Goal: Task Accomplishment & Management: Use online tool/utility

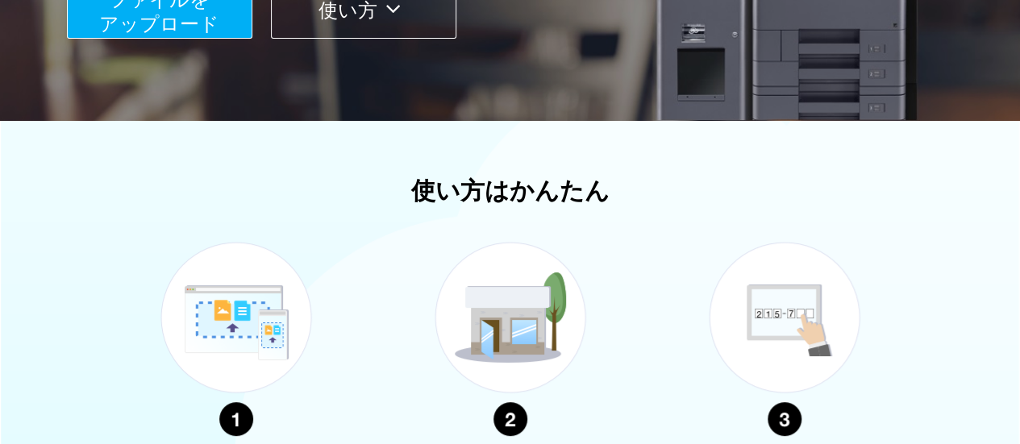
scroll to position [715, 0]
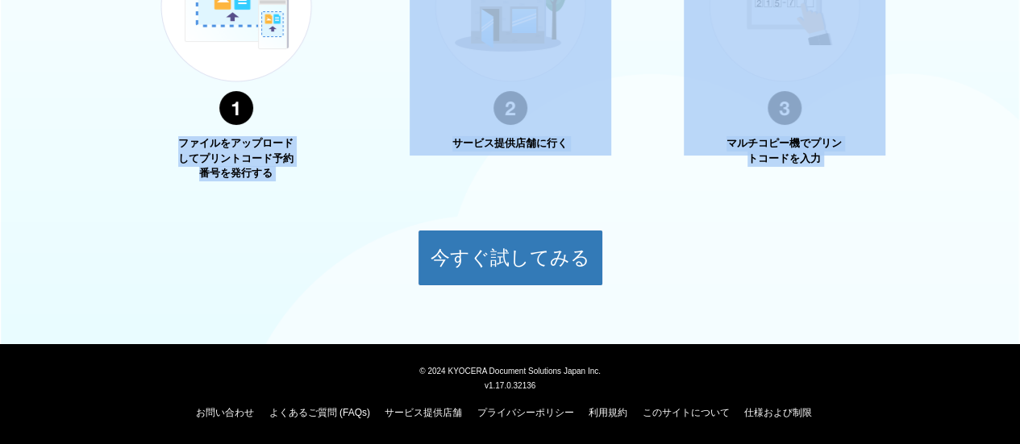
drag, startPoint x: 177, startPoint y: 148, endPoint x: 295, endPoint y: 186, distance: 123.7
click at [295, 186] on div "使い方はかんたん ファイルをアップロードしてプリントコード予約番号を発行する サービス提供店舗に行く マルチコピー機でプリントコードを入力 今すぐ試してみる" at bounding box center [510, 76] width 1020 height 420
copy body "ファイルをアップロードしてプリントコード予約番号を発行する サービス提供店舗に行く マルチコピー機でプリントコードを入力 今すぐ試してみる"
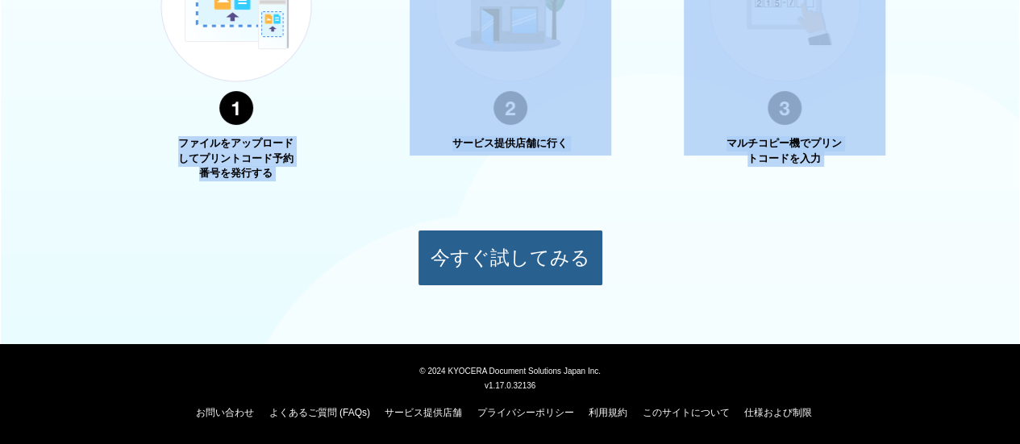
click at [474, 251] on button "今すぐ試してみる" at bounding box center [511, 258] width 186 height 56
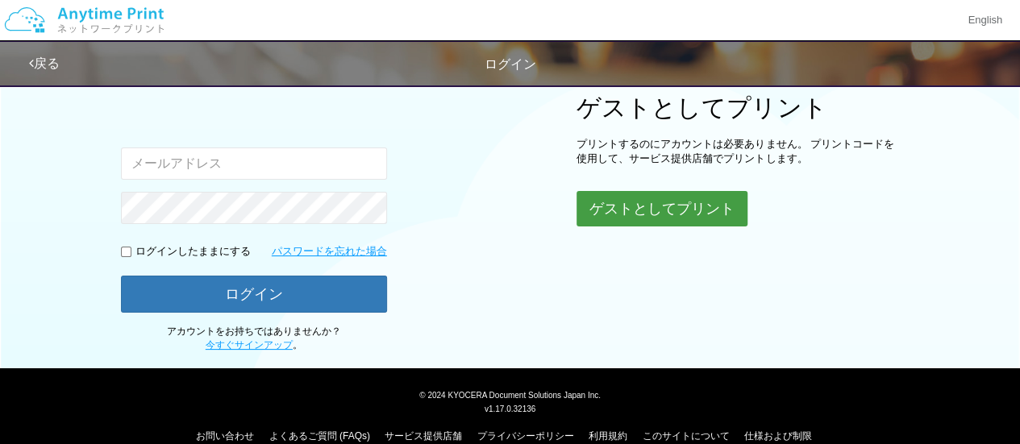
click at [679, 198] on button "ゲストとしてプリント" at bounding box center [662, 208] width 171 height 35
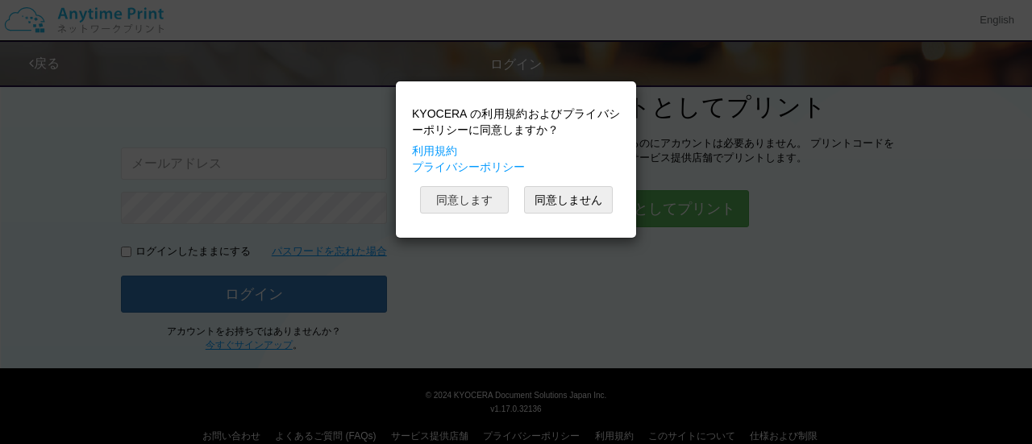
click at [496, 200] on button "同意します" at bounding box center [464, 199] width 89 height 27
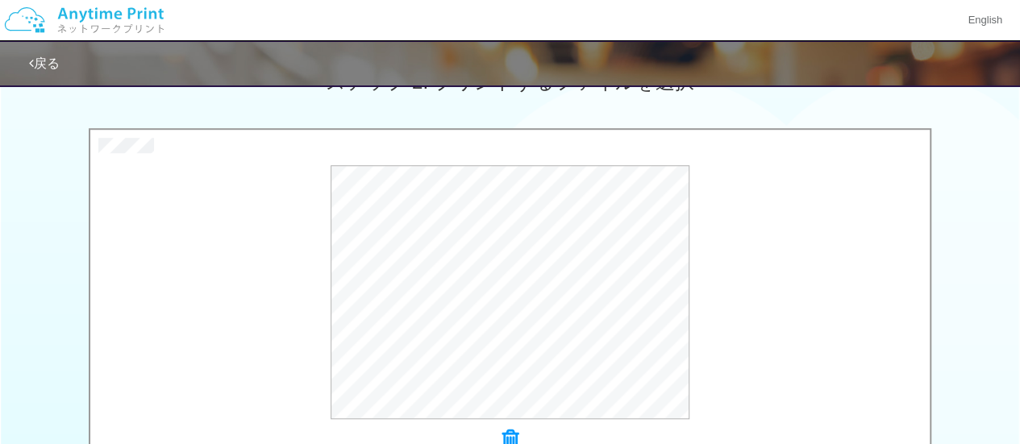
scroll to position [645, 0]
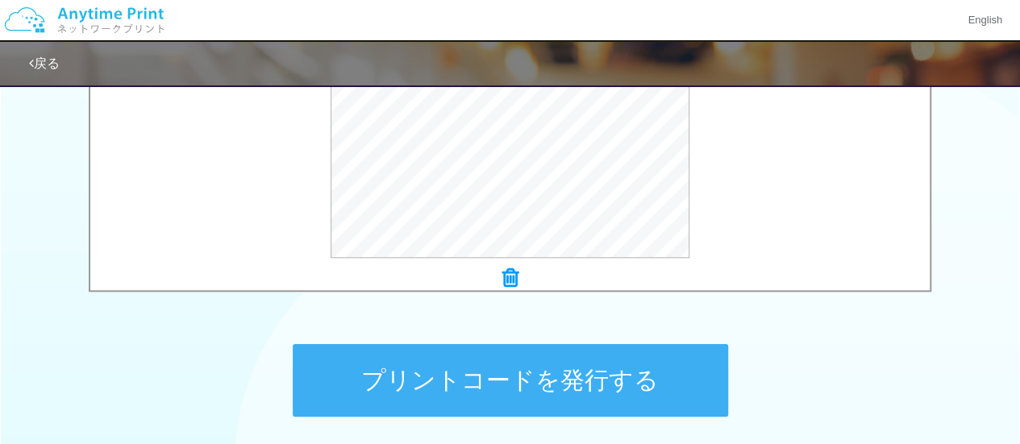
click at [599, 363] on button "プリントコードを発行する" at bounding box center [511, 380] width 436 height 73
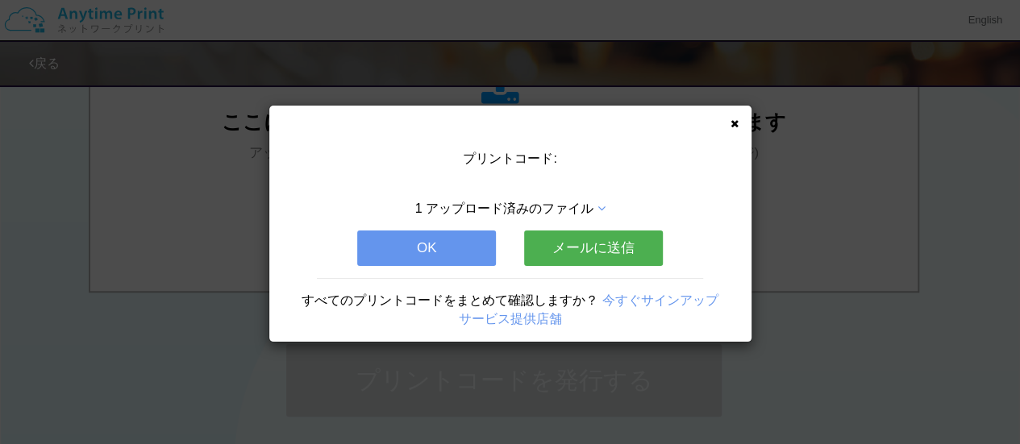
scroll to position [0, 0]
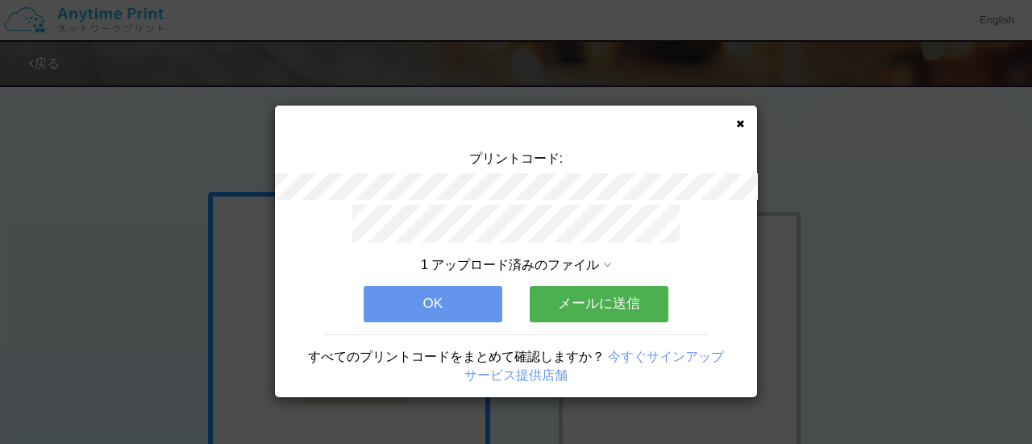
click at [420, 302] on button "OK" at bounding box center [433, 303] width 139 height 35
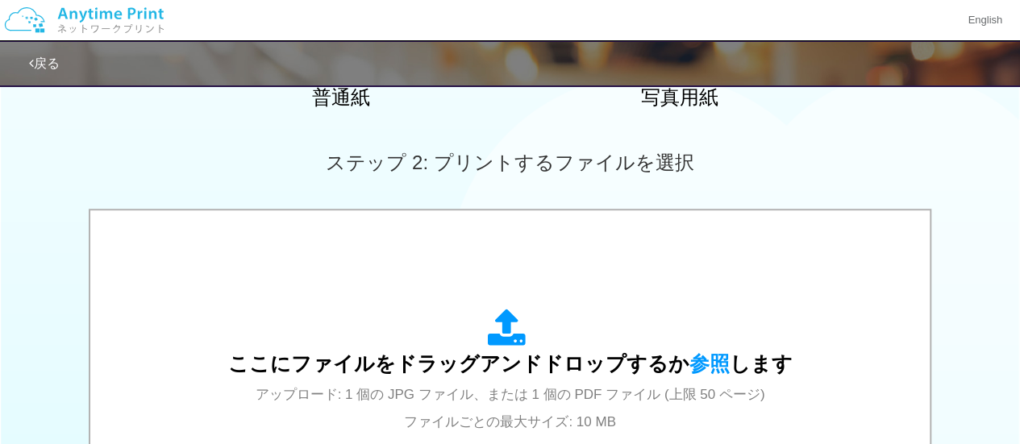
scroll to position [565, 0]
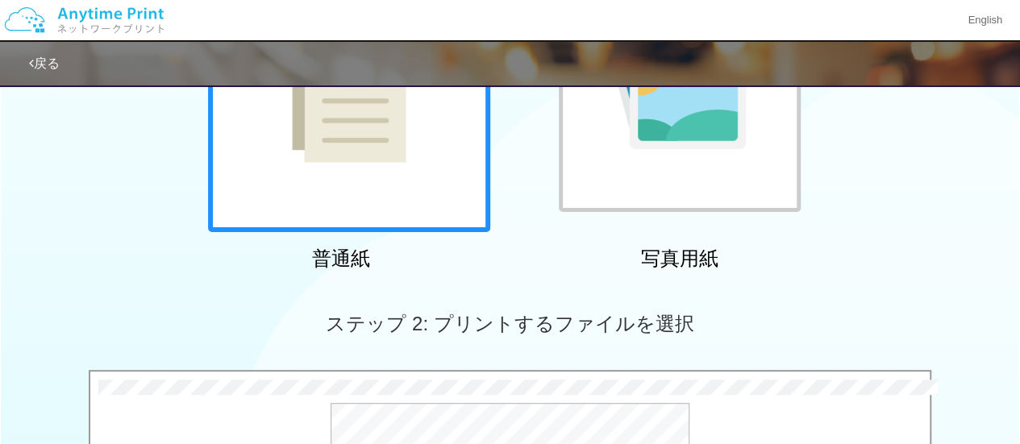
click at [415, 198] on div at bounding box center [349, 91] width 282 height 282
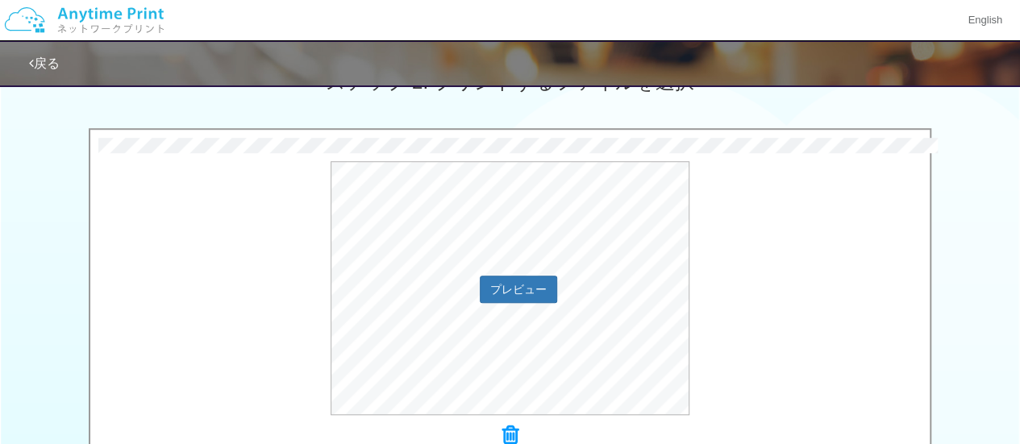
scroll to position [726, 0]
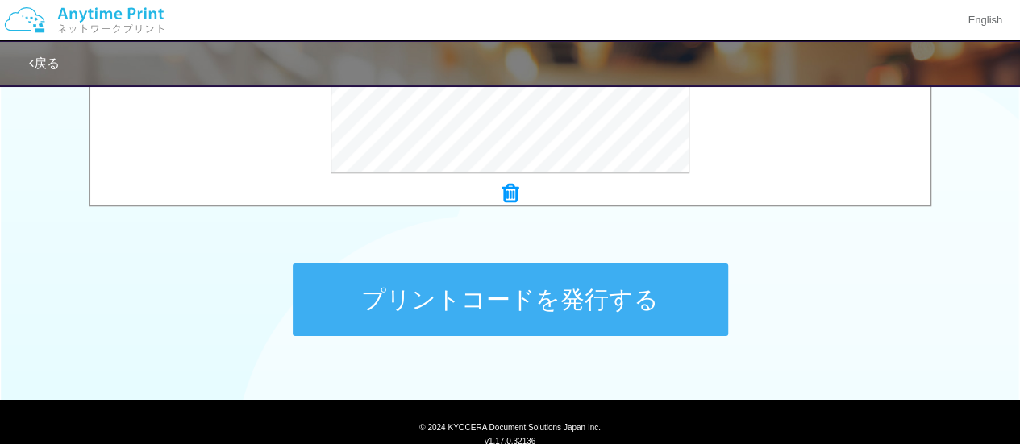
click at [557, 295] on button "プリントコードを発行する" at bounding box center [511, 300] width 436 height 73
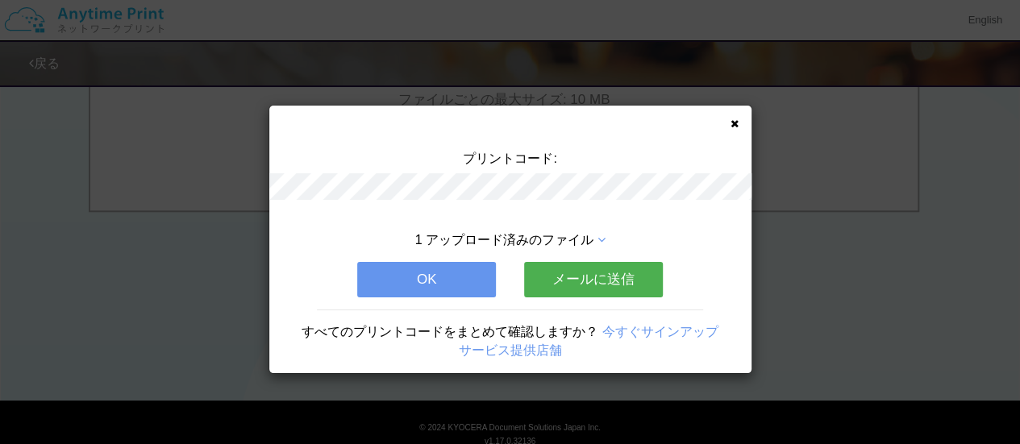
scroll to position [0, 0]
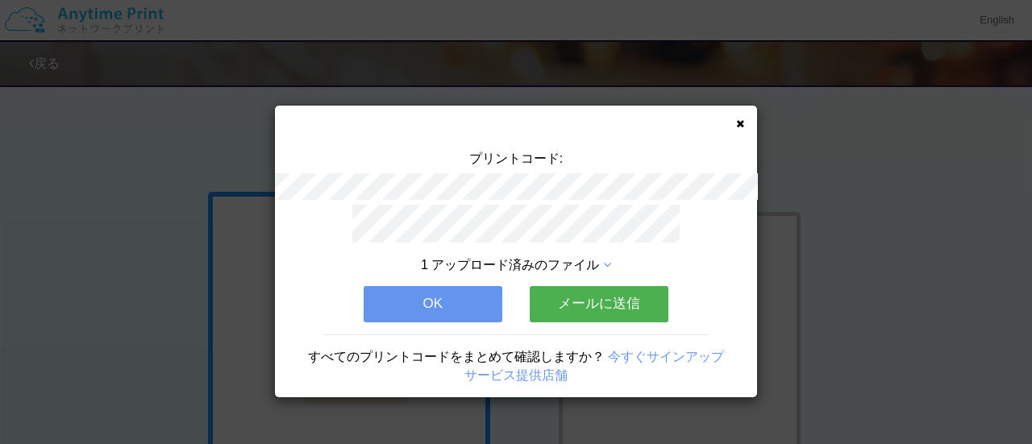
click at [744, 128] on icon at bounding box center [740, 124] width 8 height 10
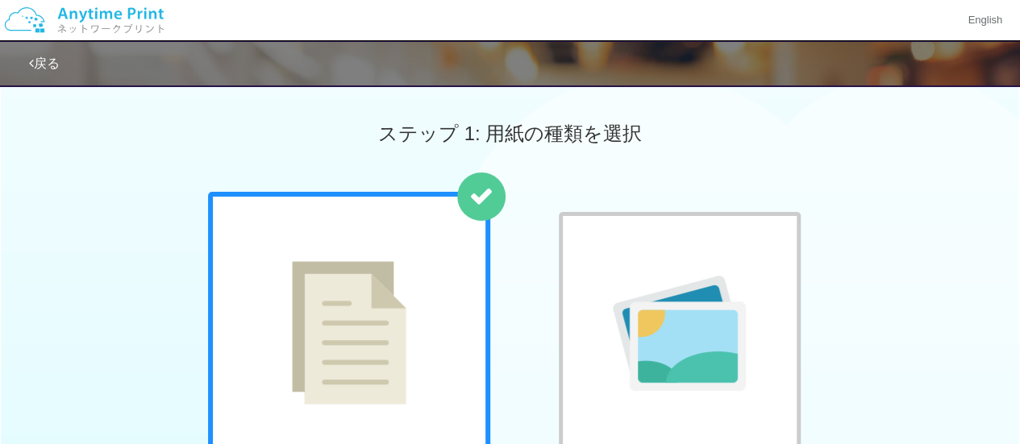
scroll to position [210, 0]
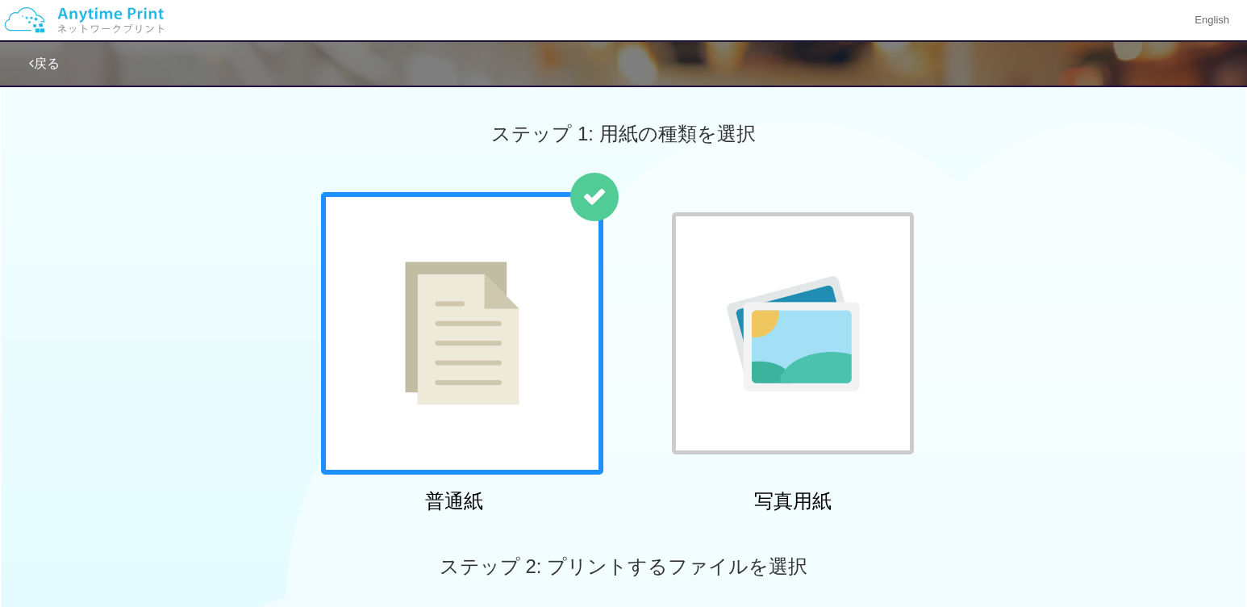
drag, startPoint x: 828, startPoint y: 1, endPoint x: 61, endPoint y: 282, distance: 816.4
click at [61, 282] on div "普通紙 写真用紙" at bounding box center [623, 355] width 1247 height 327
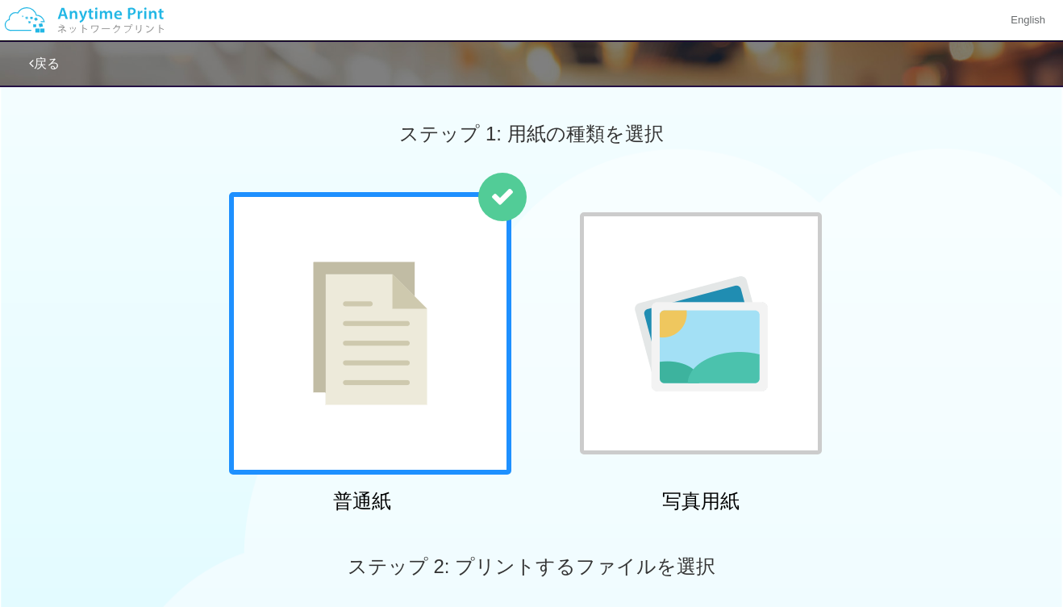
click at [40, 65] on link "戻る" at bounding box center [44, 63] width 31 height 14
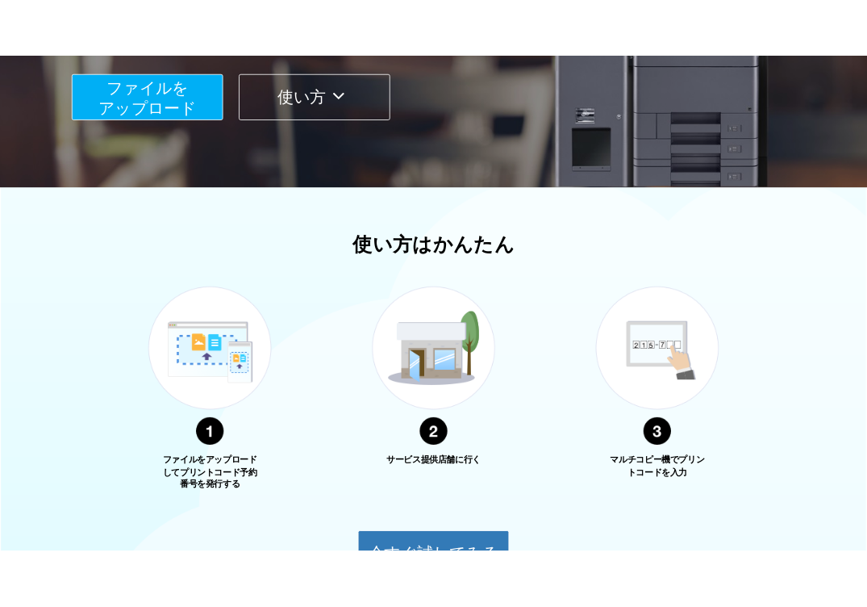
scroll to position [553, 0]
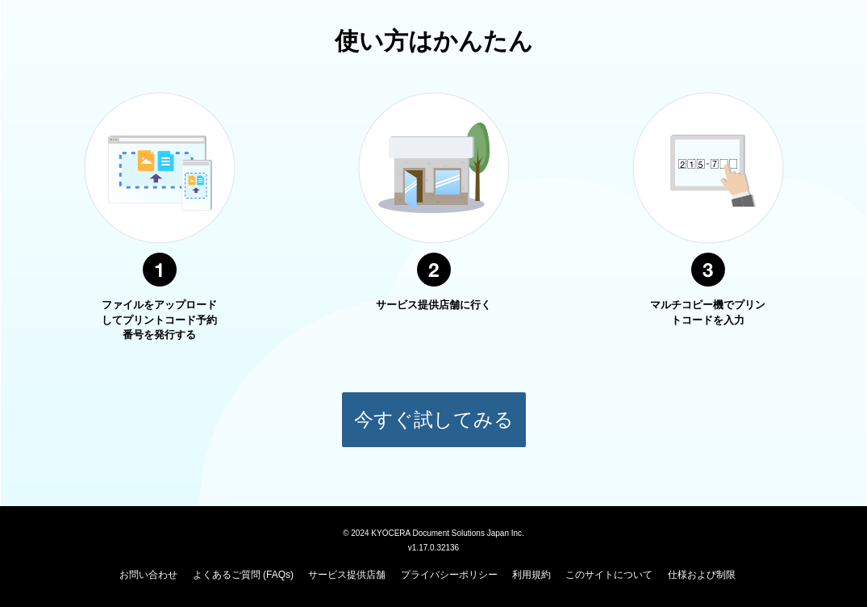
click at [492, 415] on button "今すぐ試してみる" at bounding box center [434, 419] width 186 height 56
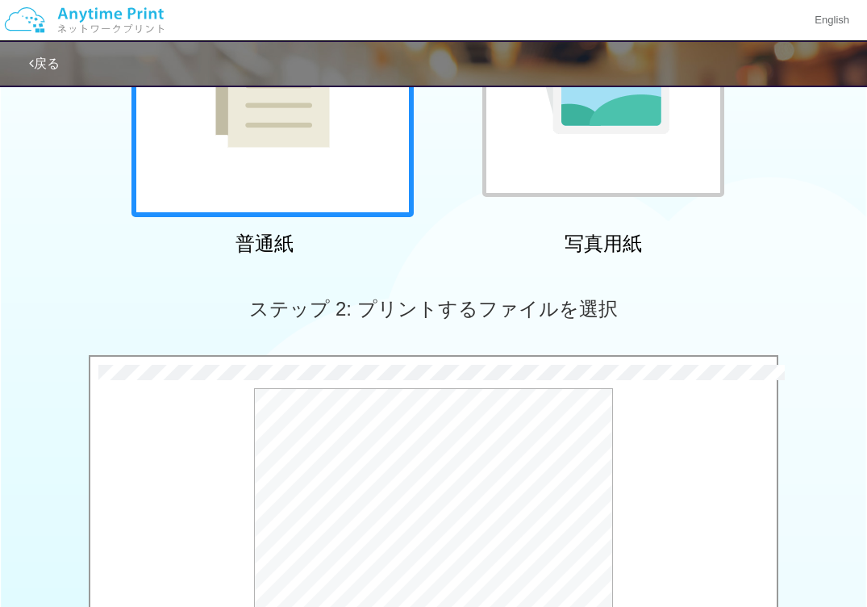
scroll to position [620, 0]
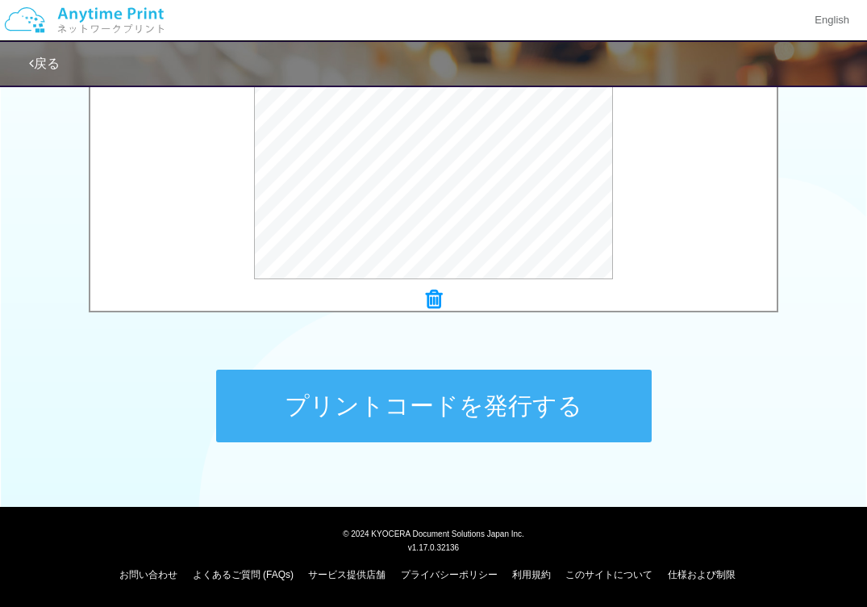
click at [495, 412] on button "プリントコードを発行する" at bounding box center [434, 405] width 436 height 73
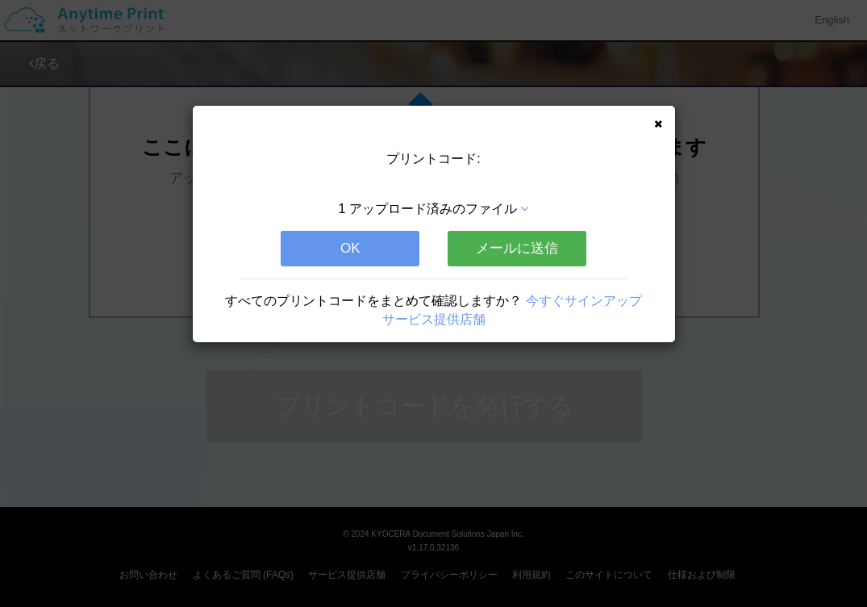
scroll to position [0, 0]
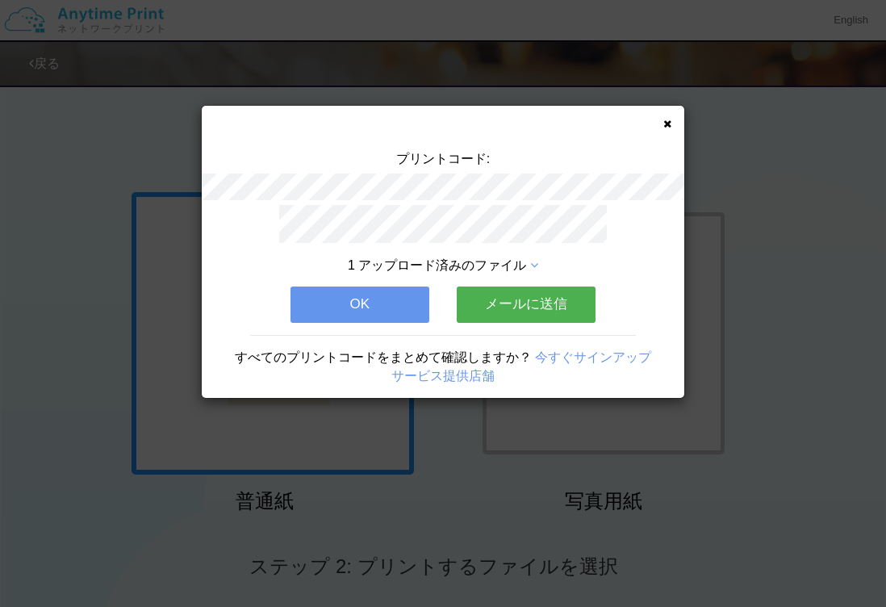
click at [411, 295] on button "OK" at bounding box center [359, 303] width 139 height 35
